Goal: Task Accomplishment & Management: Manage account settings

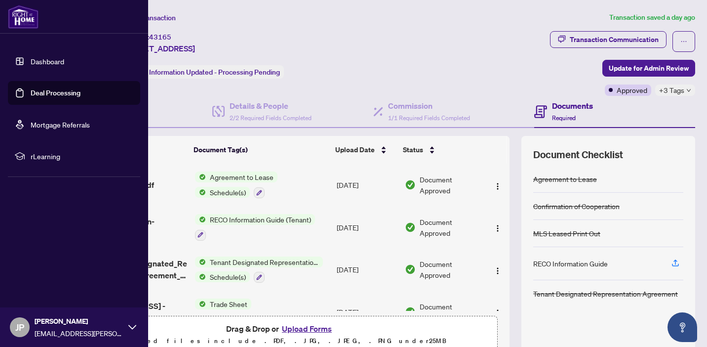
click at [31, 92] on link "Deal Processing" at bounding box center [56, 92] width 50 height 9
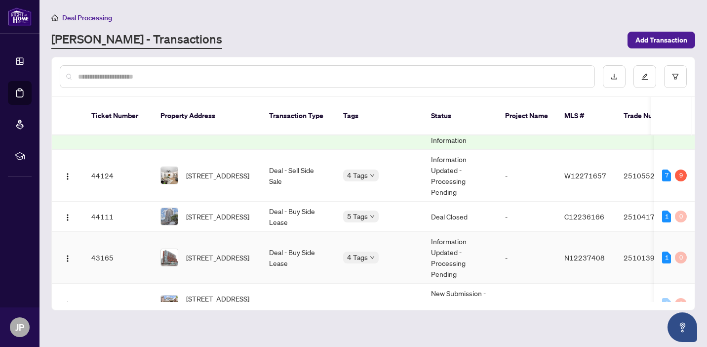
scroll to position [134, 0]
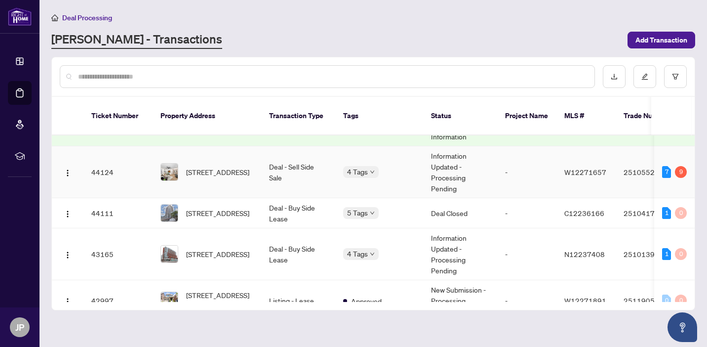
click at [301, 174] on td "Deal - Sell Side Sale" at bounding box center [298, 172] width 74 height 52
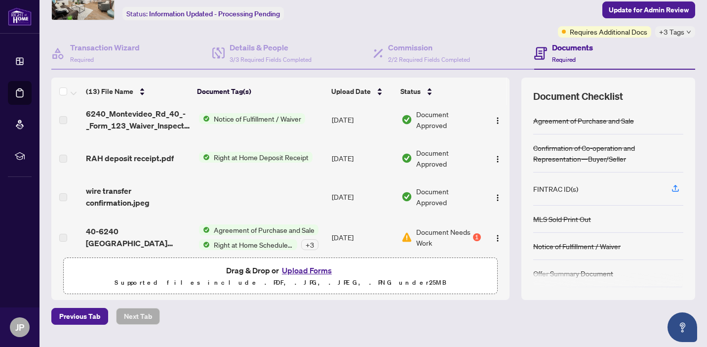
scroll to position [81, 0]
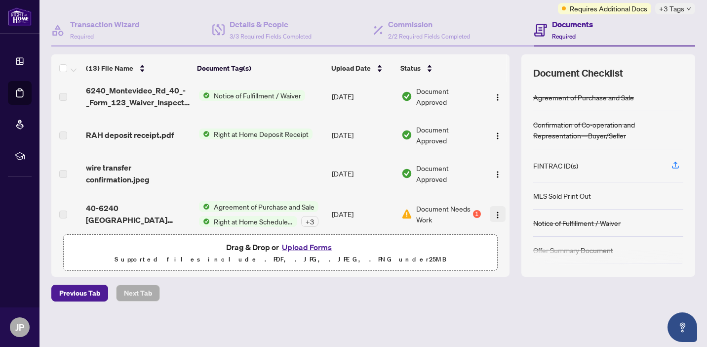
click at [494, 211] on img "button" at bounding box center [498, 215] width 8 height 8
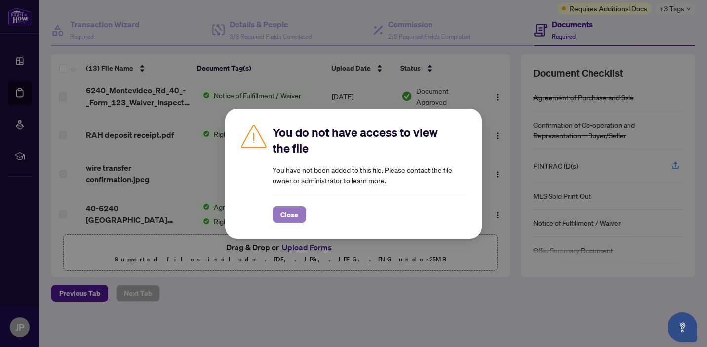
click at [286, 215] on span "Close" at bounding box center [290, 214] width 18 height 16
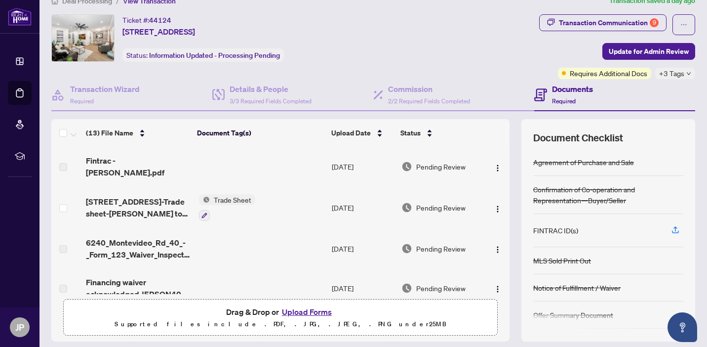
scroll to position [0, 0]
